Goal: Information Seeking & Learning: Learn about a topic

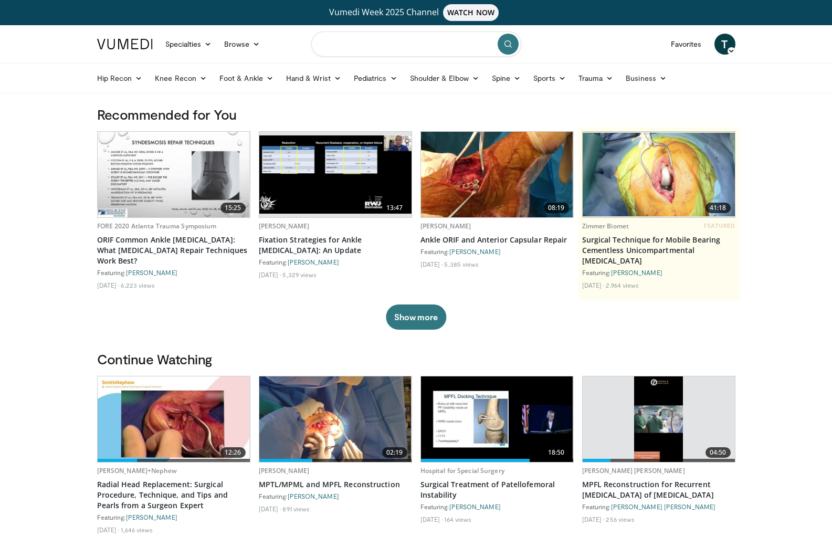
click at [412, 45] on input "Search topics, interventions" at bounding box center [416, 44] width 210 height 25
type input "**********"
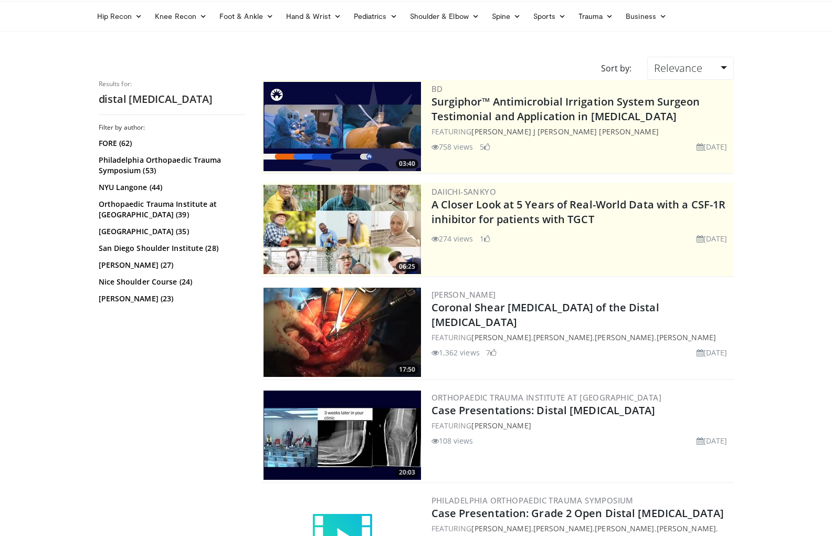
scroll to position [158, 0]
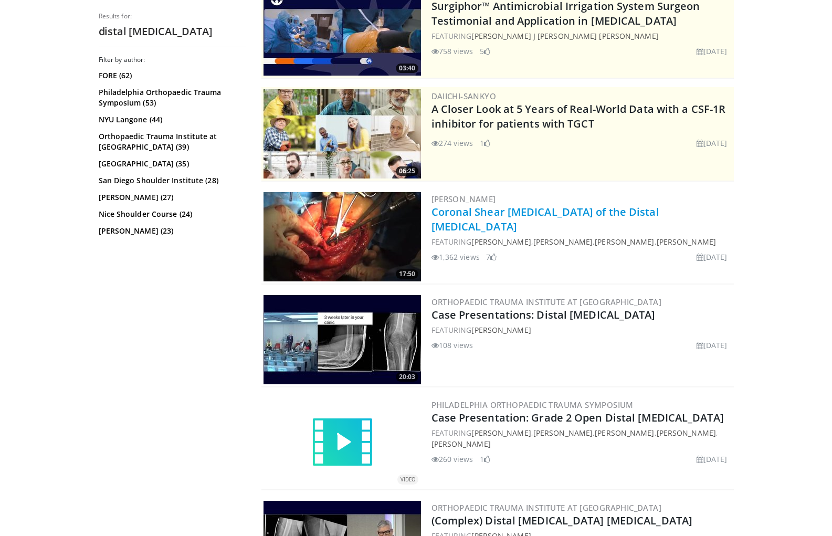
click at [551, 211] on link "Coronal Shear [MEDICAL_DATA] of the Distal [MEDICAL_DATA]" at bounding box center [546, 219] width 228 height 29
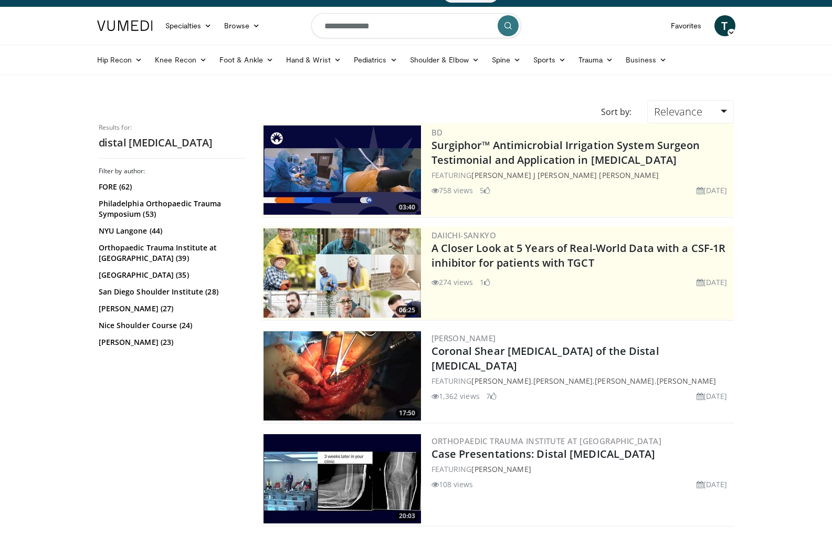
scroll to position [0, 0]
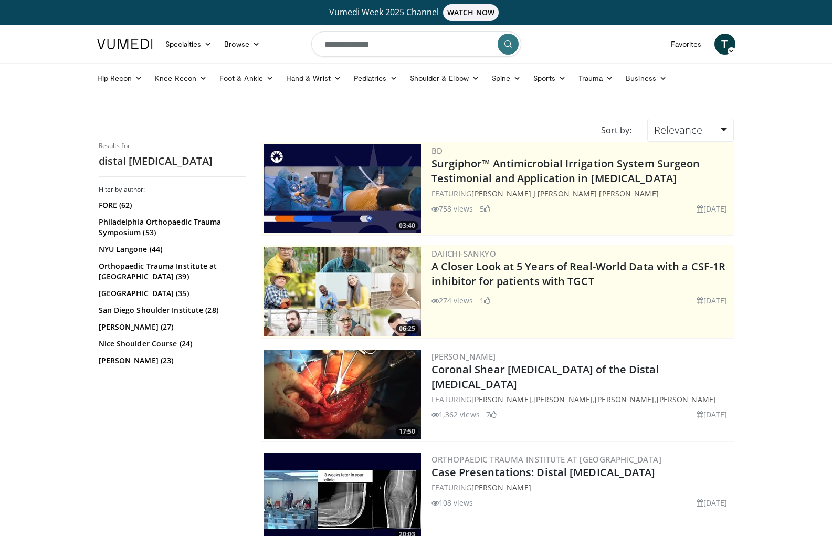
click at [396, 46] on input "**********" at bounding box center [416, 44] width 210 height 25
drag, startPoint x: 395, startPoint y: 46, endPoint x: 312, endPoint y: 42, distance: 82.6
click at [312, 42] on input "**********" at bounding box center [416, 44] width 210 height 25
type input "**********"
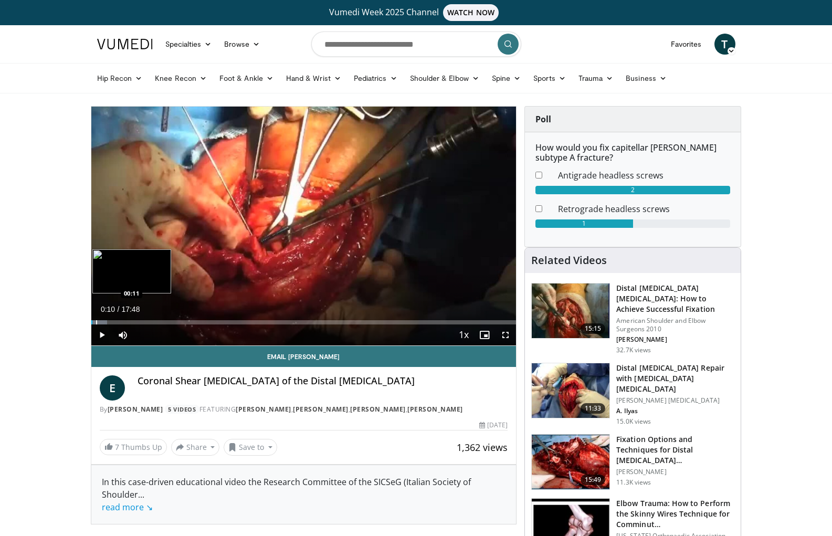
click at [97, 322] on div "Progress Bar" at bounding box center [96, 322] width 1 height 4
click at [108, 321] on div "Progress Bar" at bounding box center [108, 322] width 1 height 4
click at [142, 322] on div "Progress Bar" at bounding box center [142, 322] width 1 height 4
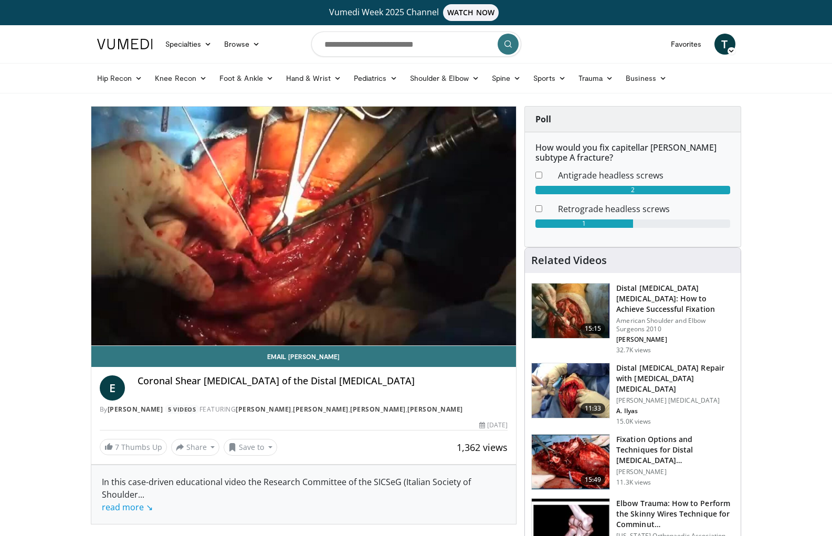
click at [148, 323] on div "10 seconds Tap to unmute" at bounding box center [303, 226] width 425 height 239
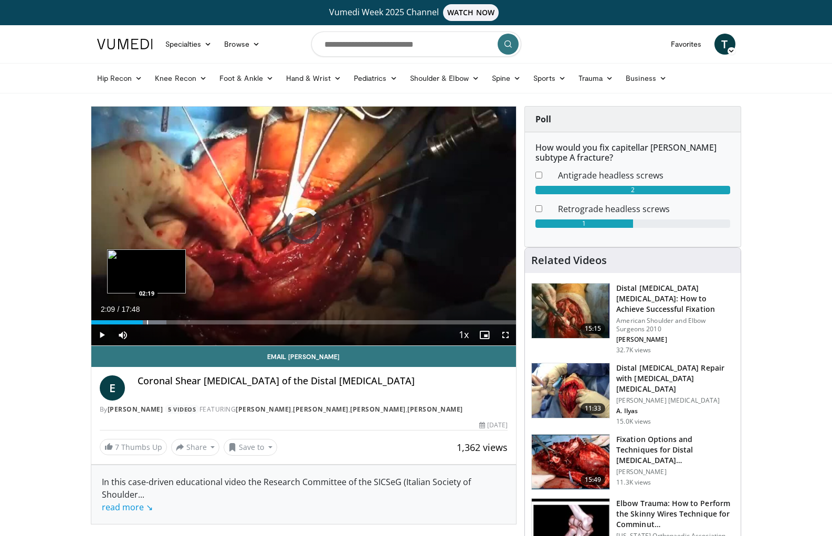
click at [147, 322] on div "Progress Bar" at bounding box center [147, 322] width 1 height 4
click at [164, 319] on div "Loaded : 18.67% 02:18 03:04" at bounding box center [303, 320] width 425 height 10
click at [98, 334] on span "Video Player" at bounding box center [101, 335] width 21 height 21
click at [174, 320] on div "Progress Bar" at bounding box center [174, 322] width 1 height 4
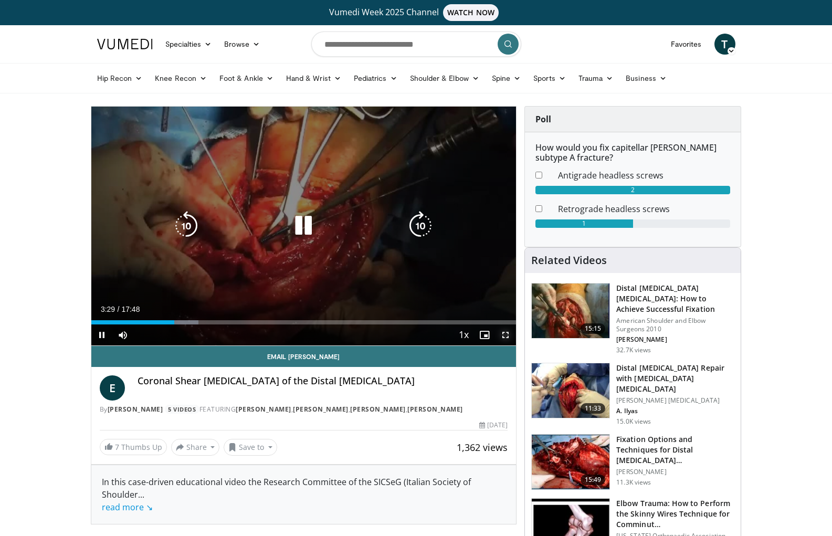
click at [507, 338] on span "Video Player" at bounding box center [505, 335] width 21 height 21
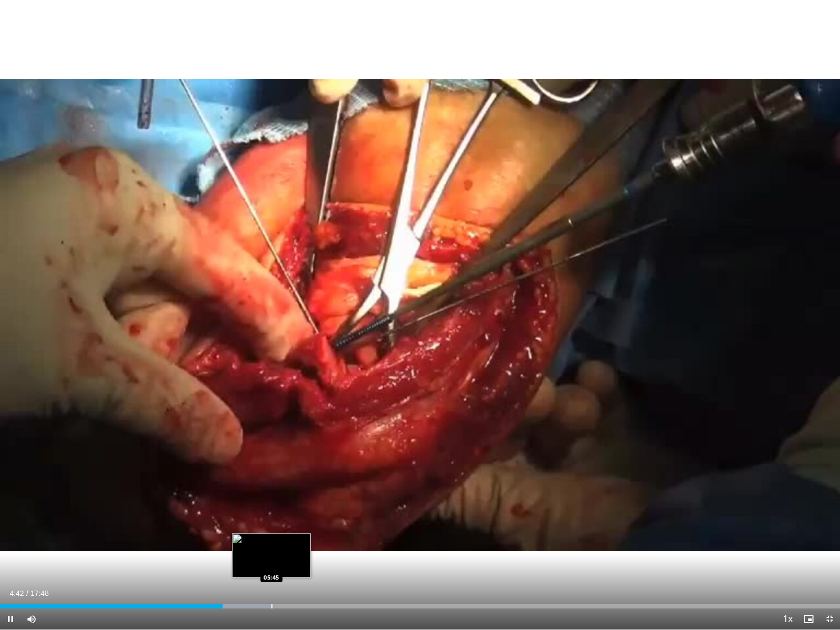
click at [272, 536] on div "Progress Bar" at bounding box center [271, 606] width 1 height 4
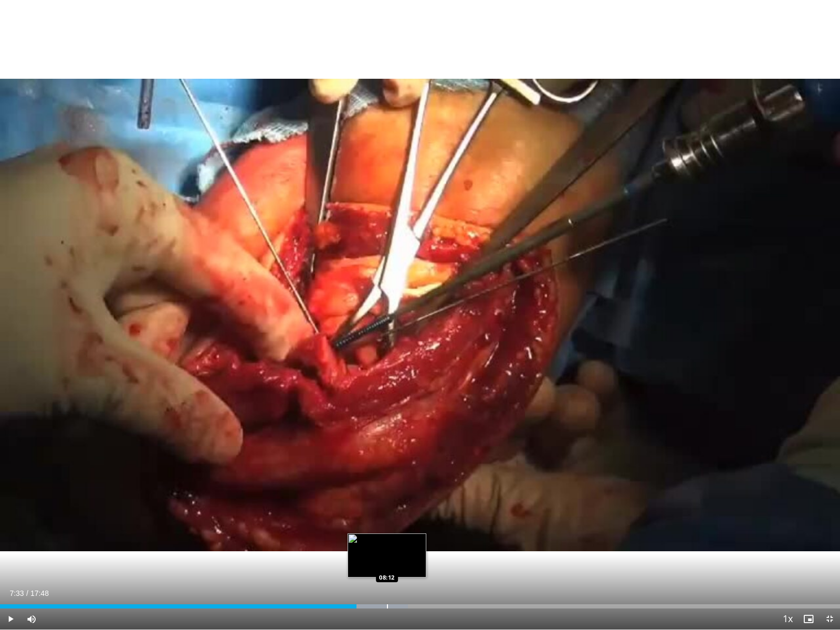
click at [387, 536] on div "Loaded : 48.56% 07:33 08:12" at bounding box center [420, 604] width 840 height 10
click at [404, 536] on div "Progress Bar" at bounding box center [404, 606] width 1 height 4
drag, startPoint x: 422, startPoint y: 607, endPoint x: 432, endPoint y: 607, distance: 10.0
click at [424, 536] on div "Loaded : 54.17% 08:57 08:57" at bounding box center [420, 606] width 840 height 4
click at [438, 536] on div "Loaded : 56.13% 08:59 09:16" at bounding box center [420, 606] width 840 height 4
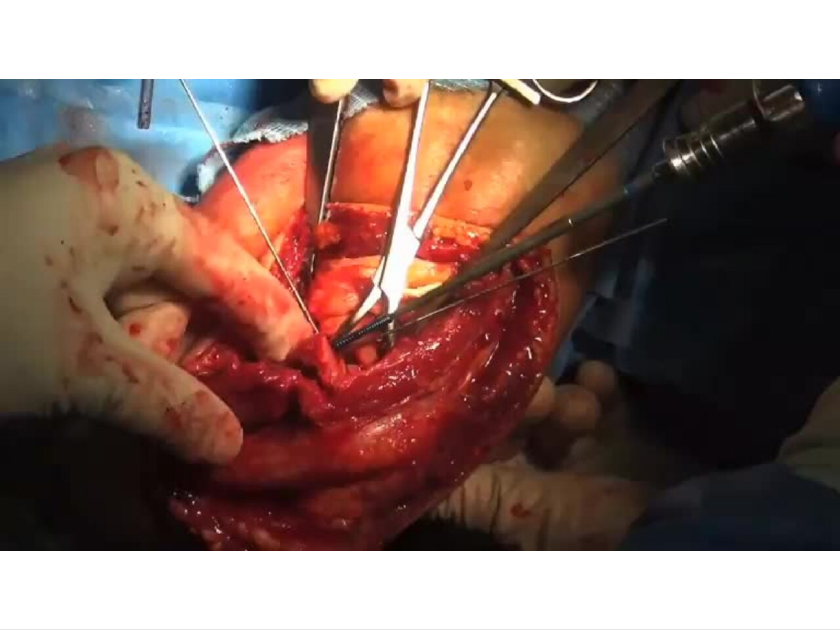
click at [544, 536] on div "10 seconds Tap to unmute" at bounding box center [420, 315] width 840 height 630
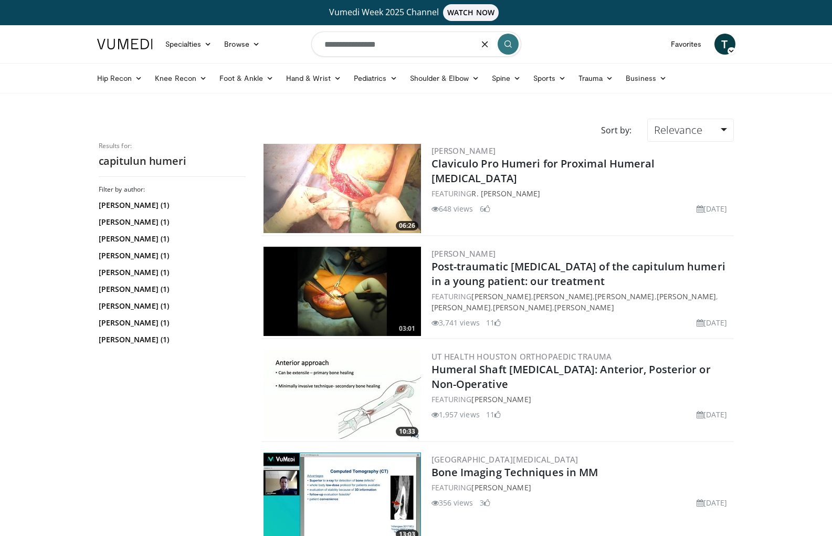
drag, startPoint x: 382, startPoint y: 41, endPoint x: 314, endPoint y: 46, distance: 67.9
click at [314, 46] on input "**********" at bounding box center [416, 44] width 210 height 25
type input "*"
type input "**********"
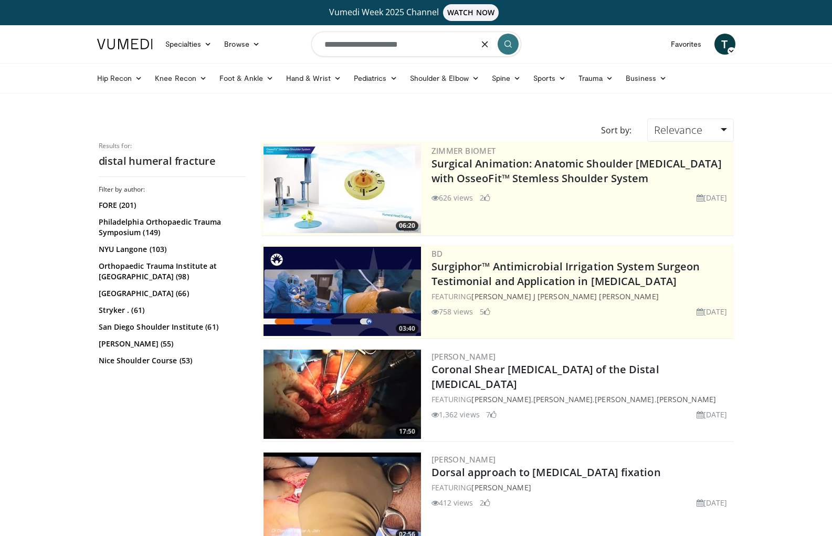
drag, startPoint x: 423, startPoint y: 50, endPoint x: 302, endPoint y: 49, distance: 120.3
click at [302, 49] on nav "Specialties Adult & Family Medicine Allergy, [MEDICAL_DATA], Immunology Anesthe…" at bounding box center [416, 44] width 651 height 38
